Goal: Task Accomplishment & Management: Manage account settings

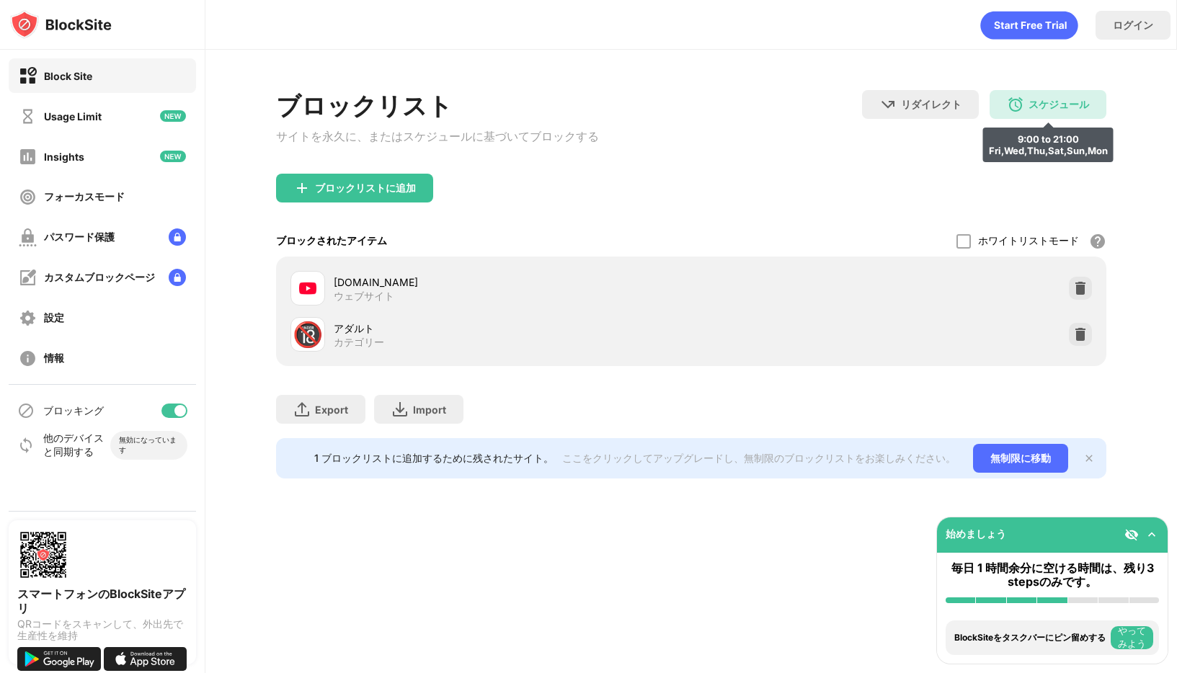
click at [1056, 115] on div "スケジュール 9:00 to 21:00 Fri,Wed,Thu,Sat,Sun,Mon" at bounding box center [1047, 104] width 117 height 29
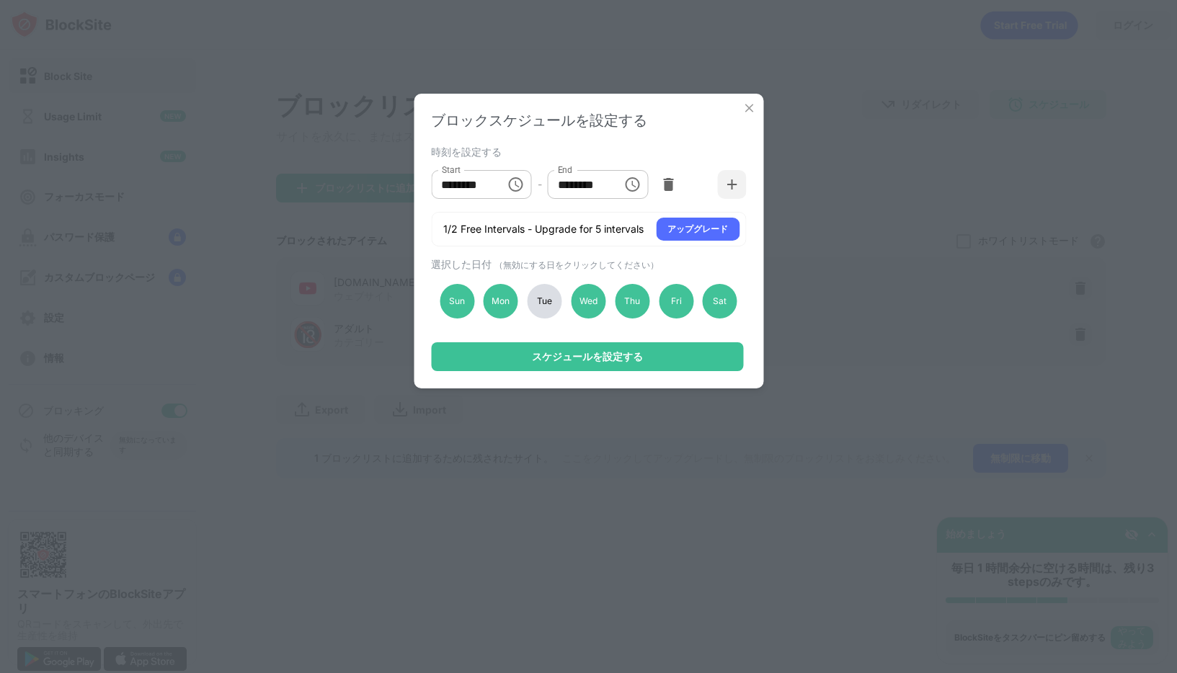
click at [544, 306] on div "Tue" at bounding box center [544, 301] width 35 height 35
click at [724, 306] on div "Sat" at bounding box center [720, 301] width 35 height 35
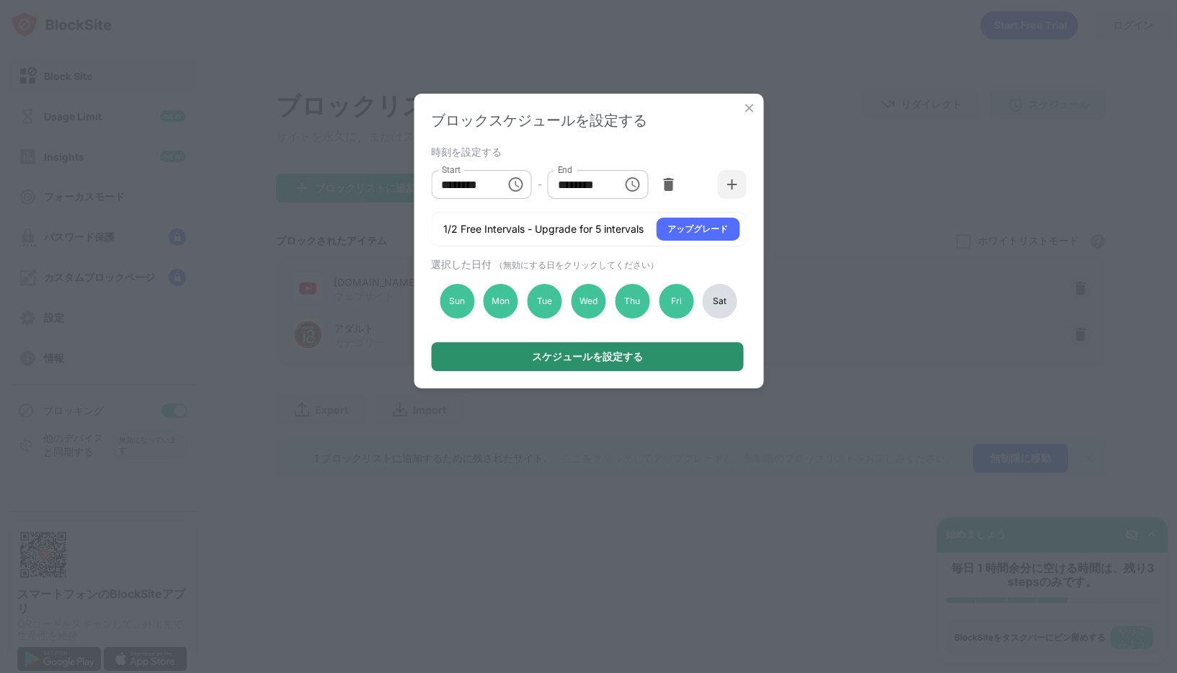
click at [605, 357] on div "スケジュールを設定する" at bounding box center [587, 357] width 111 height 12
